Goal: Transaction & Acquisition: Obtain resource

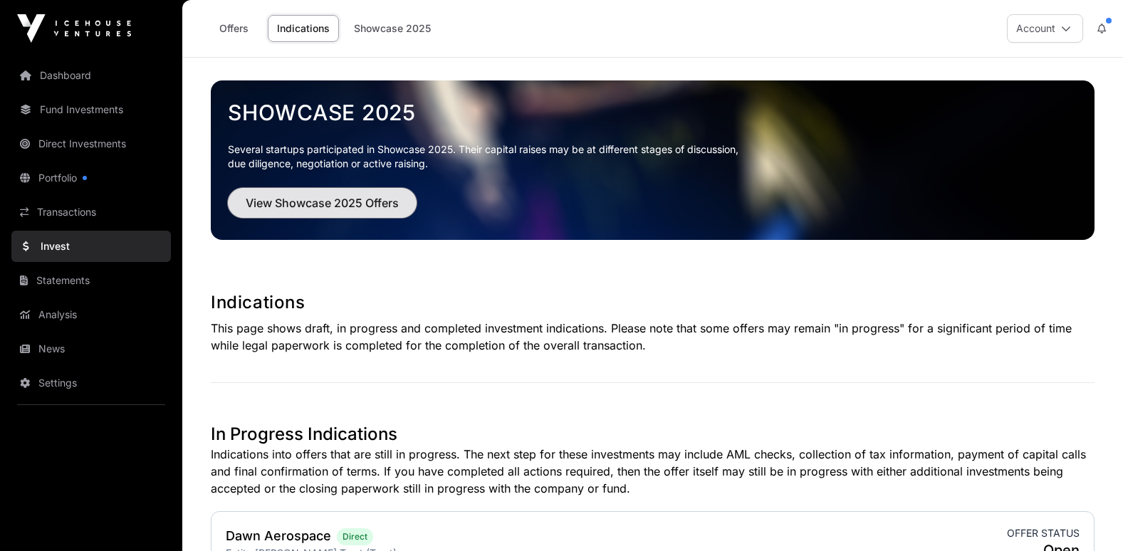
click at [337, 206] on span "View Showcase 2025 Offers" at bounding box center [322, 202] width 153 height 17
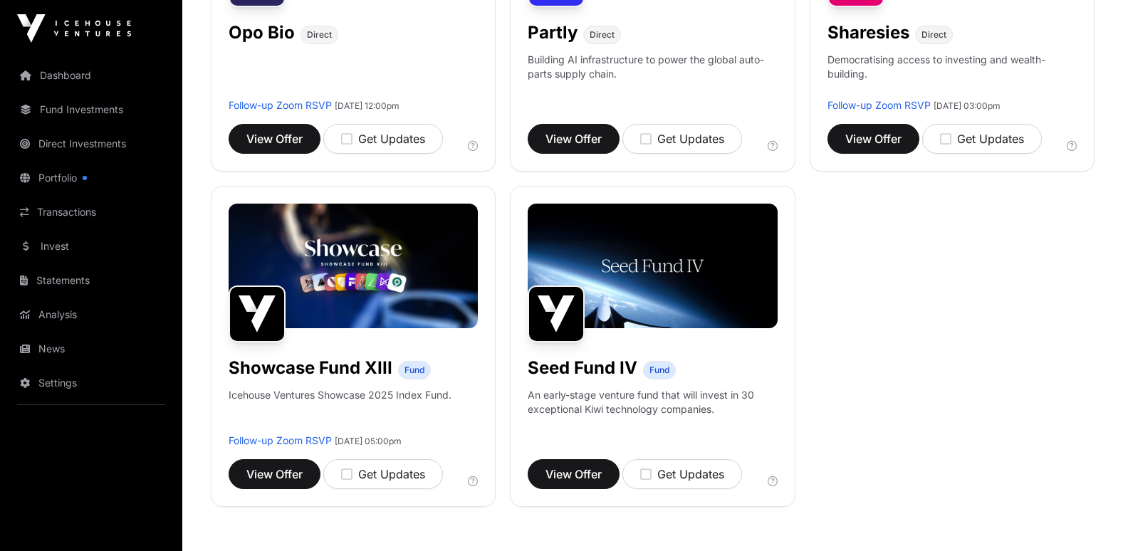
scroll to position [1068, 0]
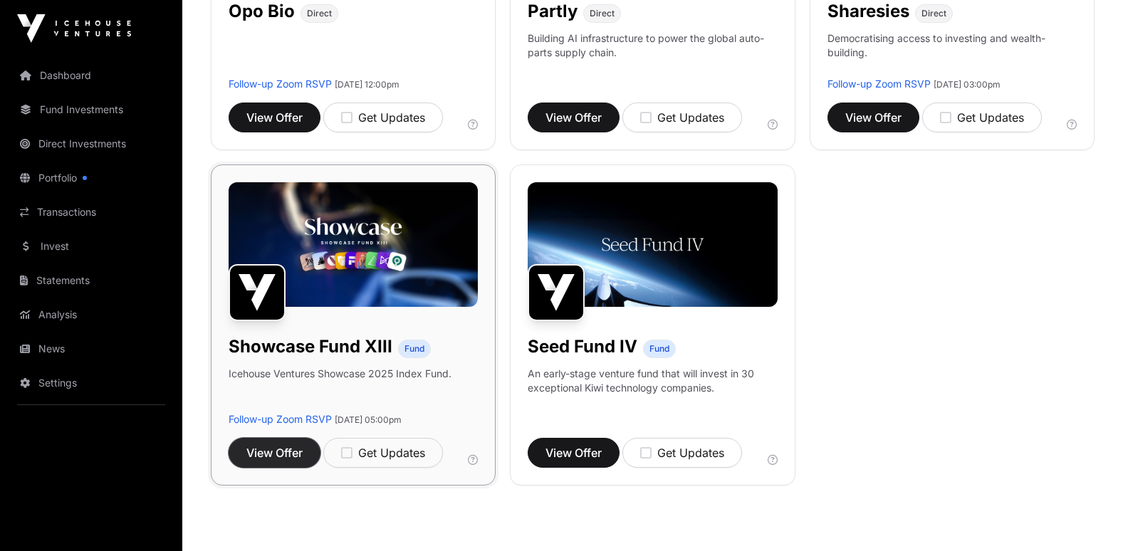
click at [273, 451] on span "View Offer" at bounding box center [274, 452] width 56 height 17
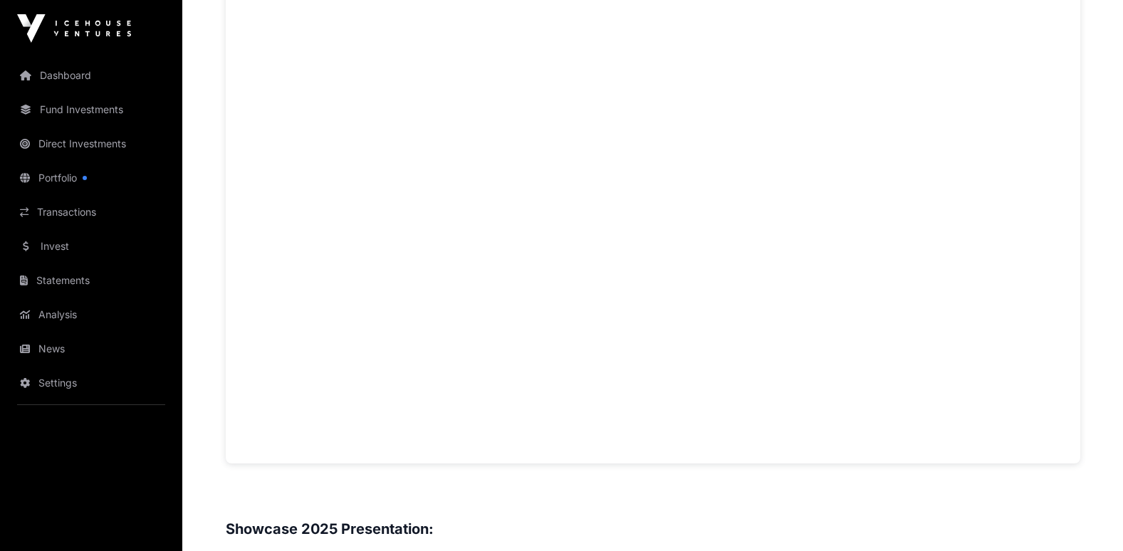
scroll to position [1079, 0]
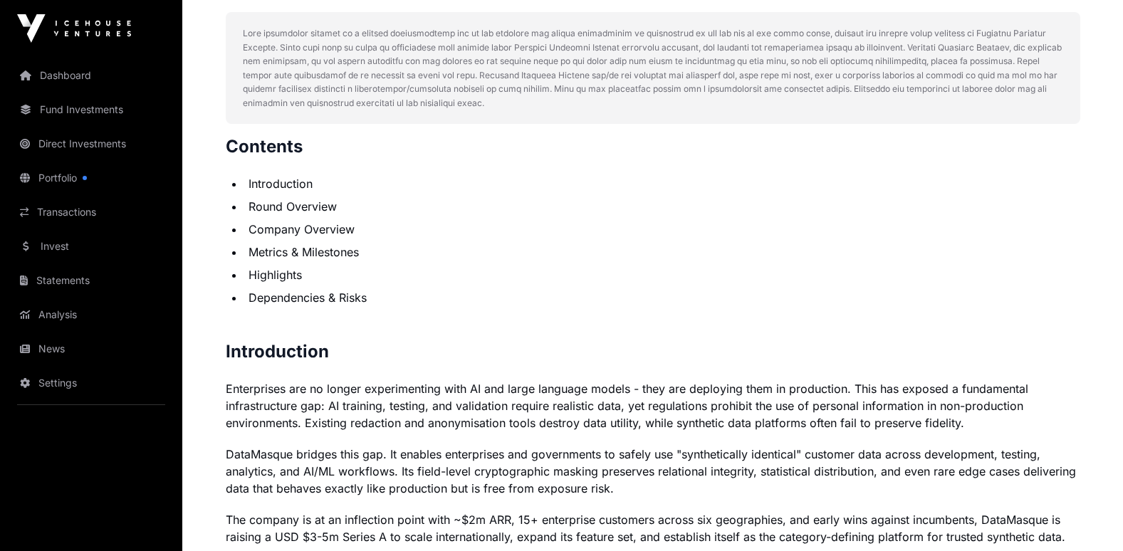
scroll to position [641, 0]
